Goal: Task Accomplishment & Management: Manage account settings

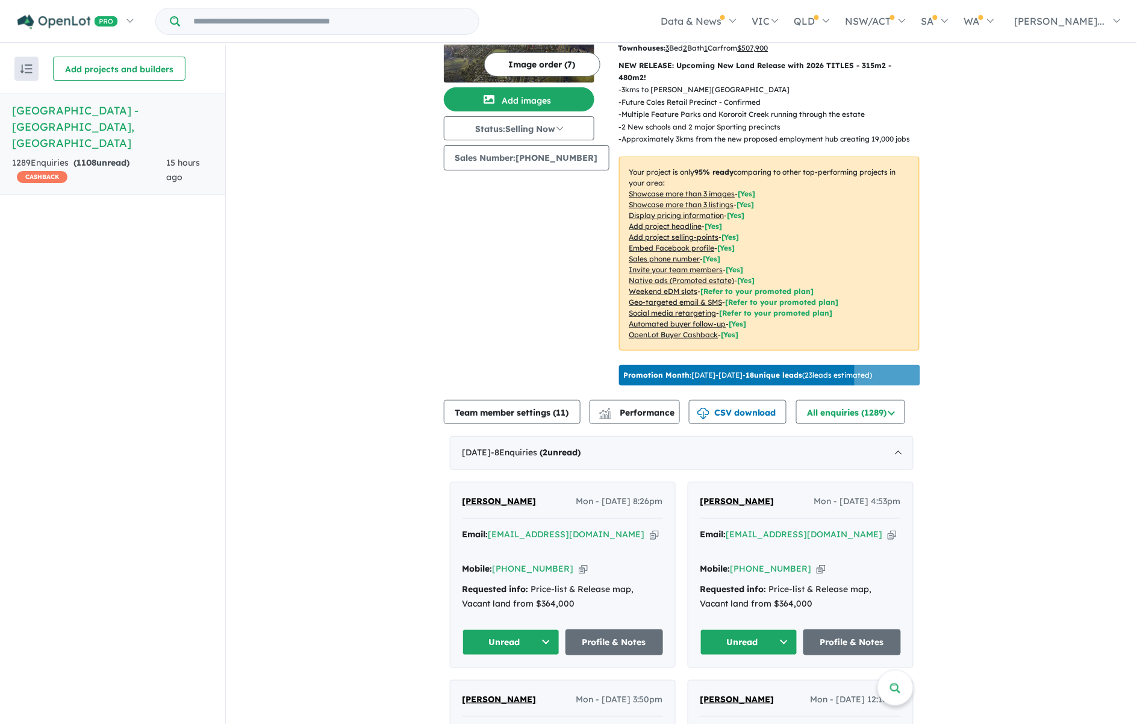
scroll to position [226, 0]
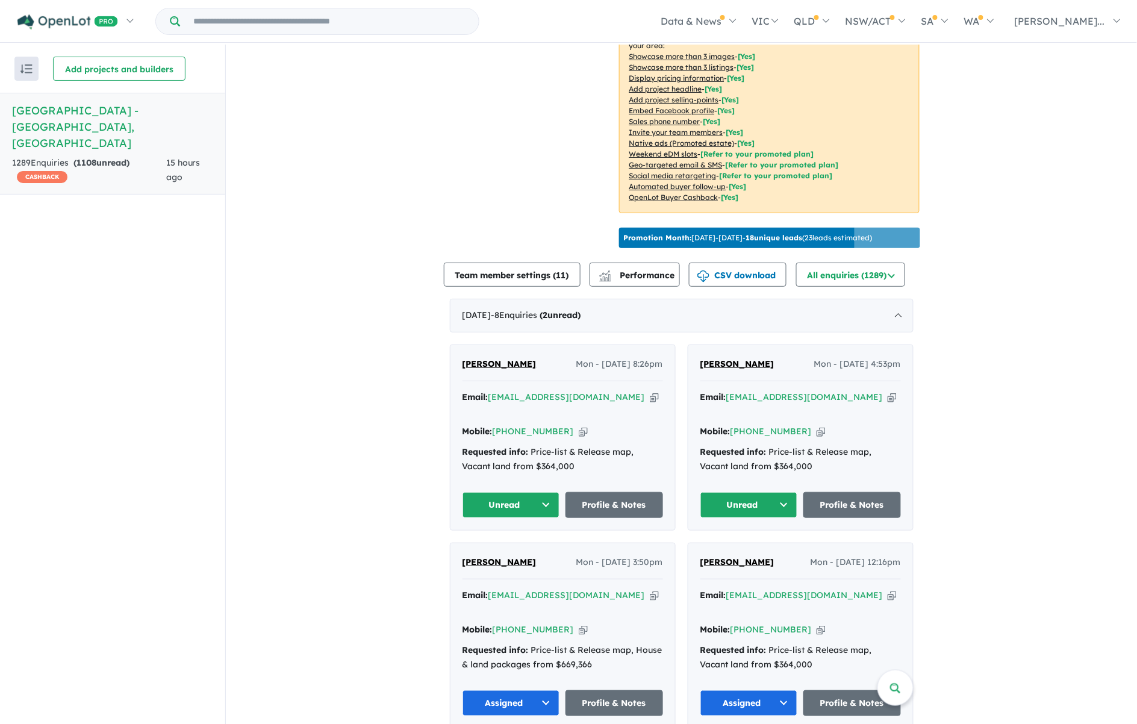
click at [781, 492] on button "Unread" at bounding box center [749, 505] width 98 height 26
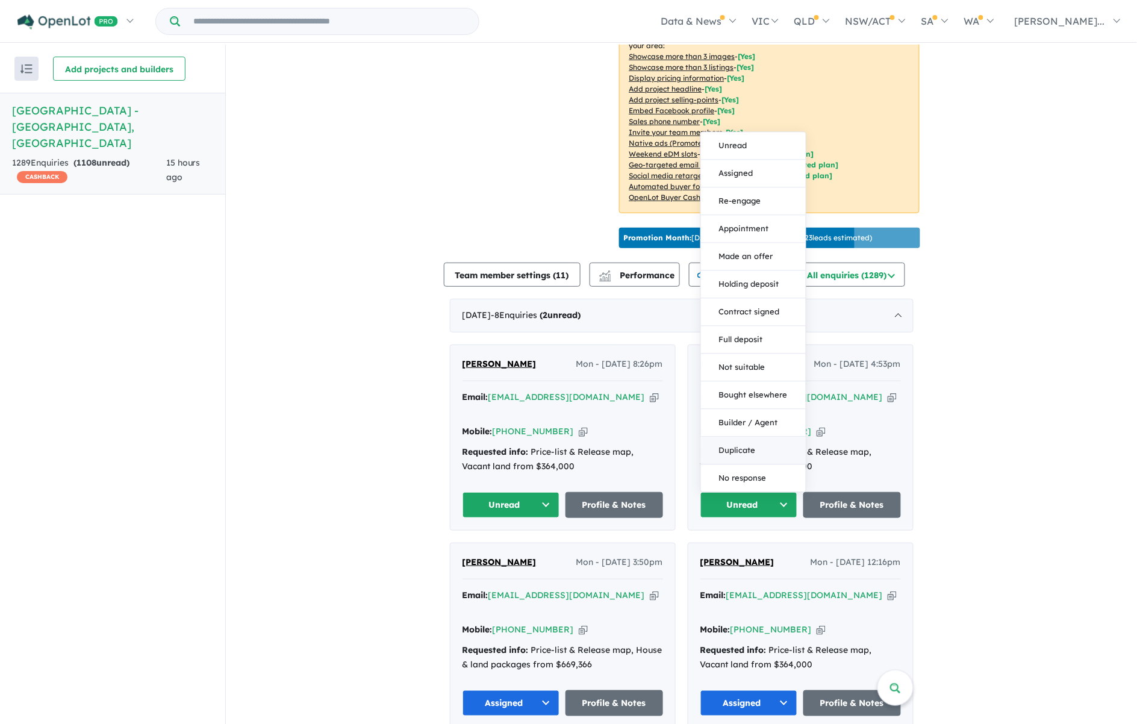
click at [747, 436] on button "Duplicate" at bounding box center [753, 450] width 105 height 28
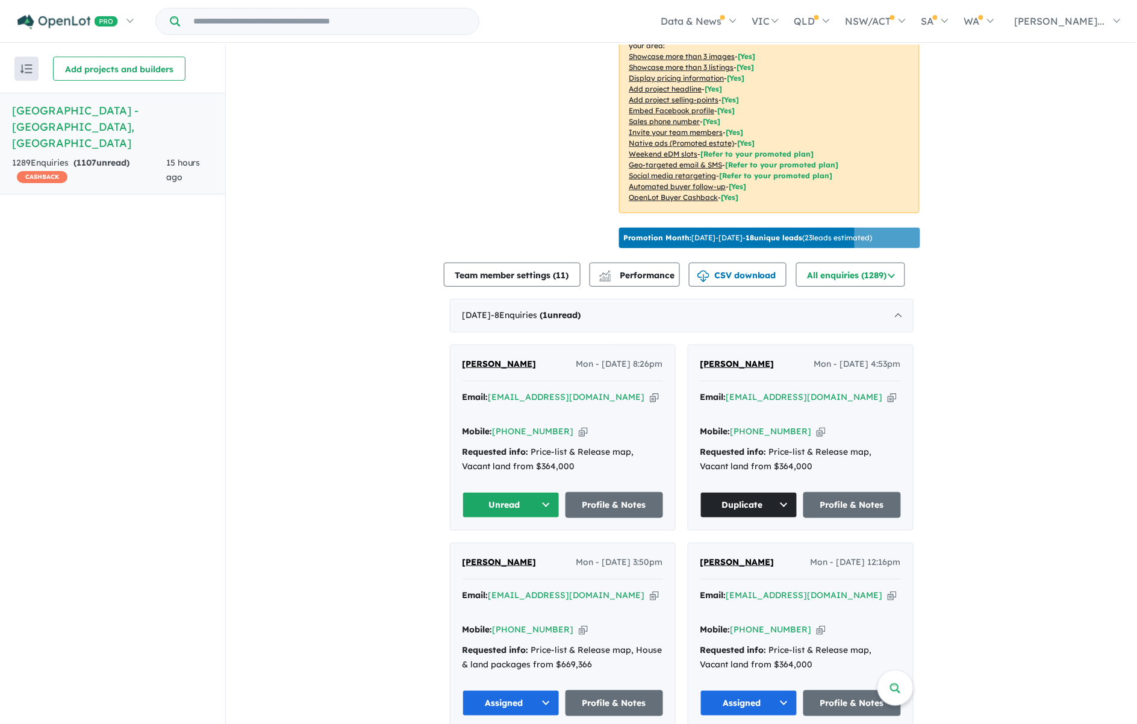
click at [540, 492] on button "Unread" at bounding box center [511, 505] width 98 height 26
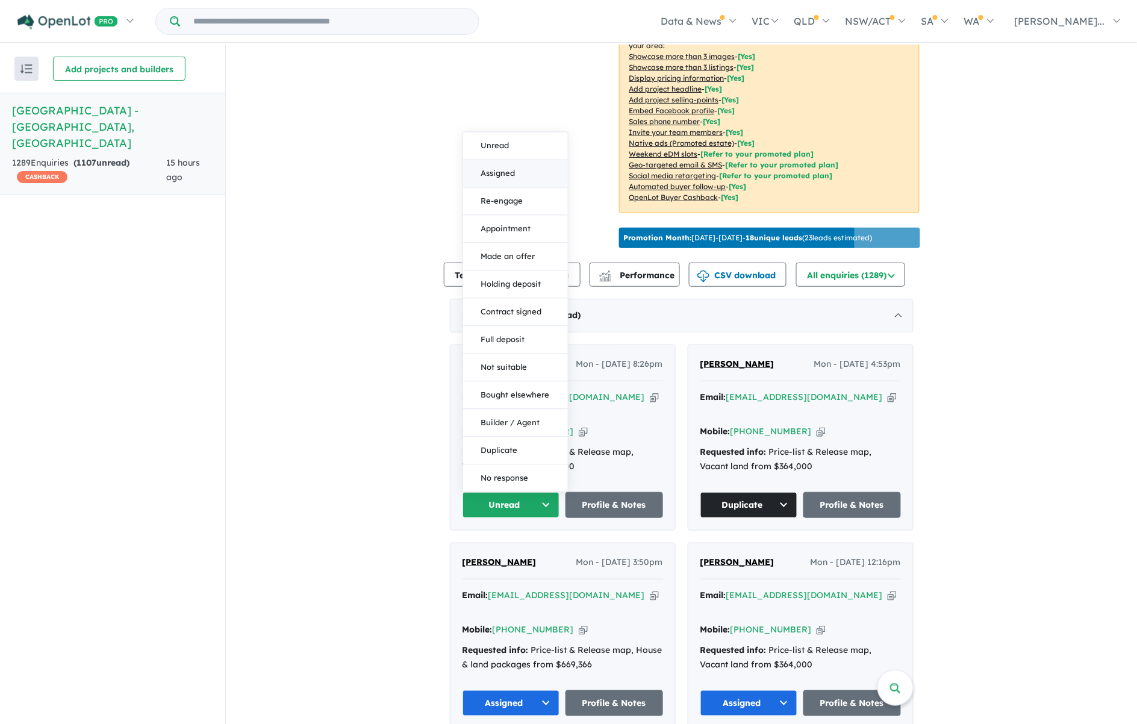
click at [510, 160] on button "Assigned" at bounding box center [515, 174] width 105 height 28
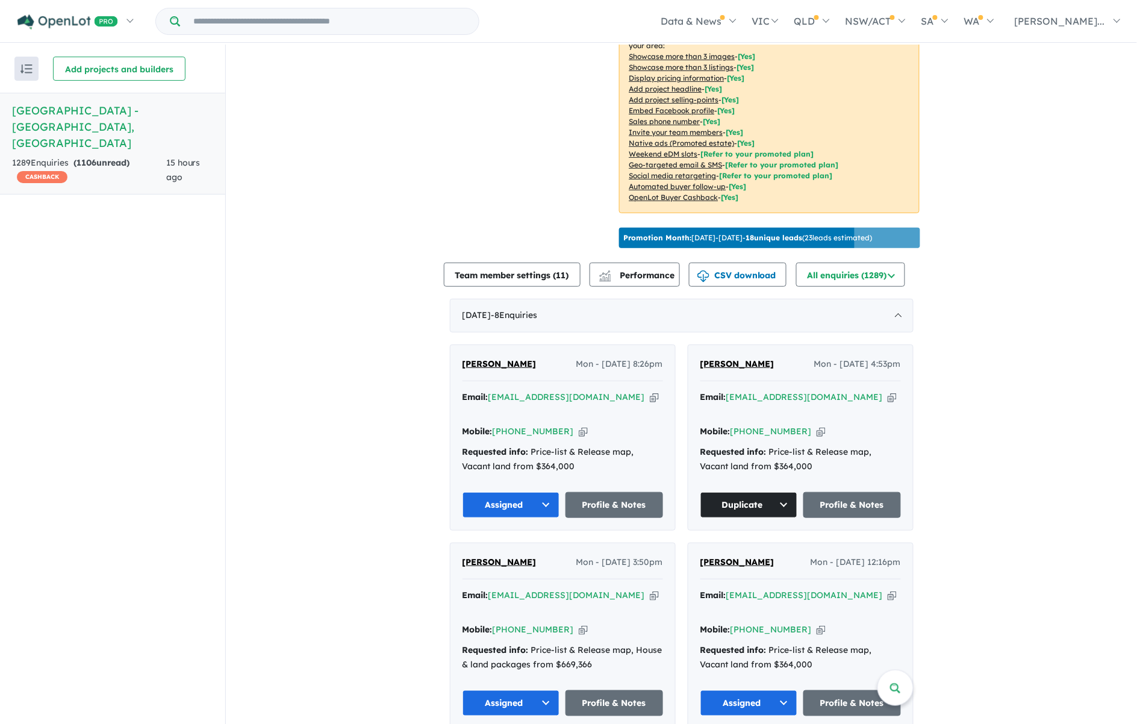
click at [579, 425] on icon "button" at bounding box center [583, 431] width 9 height 13
click at [650, 391] on icon "button" at bounding box center [654, 397] width 9 height 13
drag, startPoint x: 517, startPoint y: 347, endPoint x: 442, endPoint y: 346, distance: 74.1
copy span "[PERSON_NAME]"
